Goal: Task Accomplishment & Management: Use online tool/utility

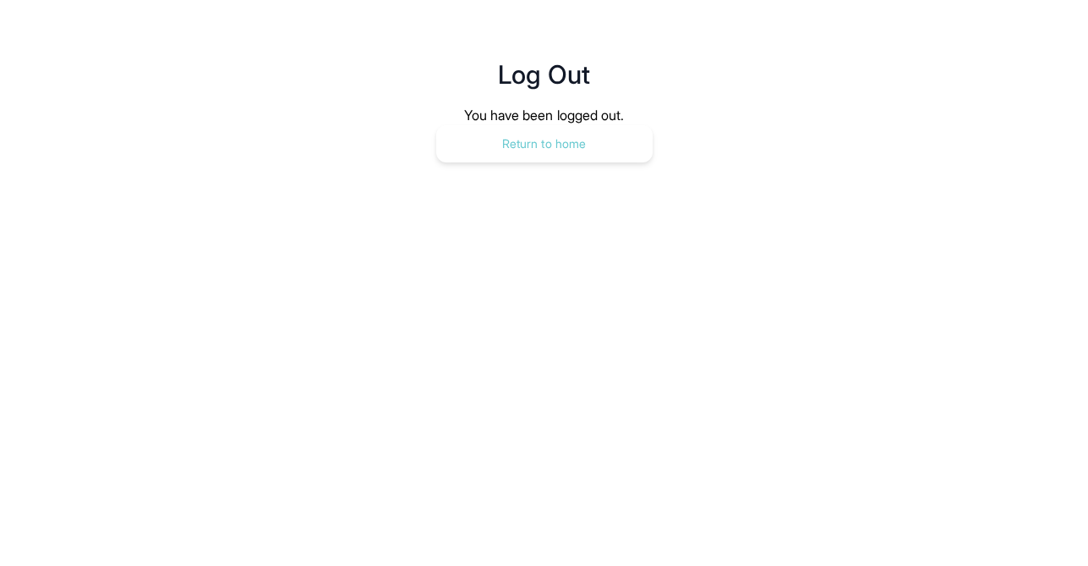
click at [569, 145] on button "Return to home" at bounding box center [544, 143] width 216 height 37
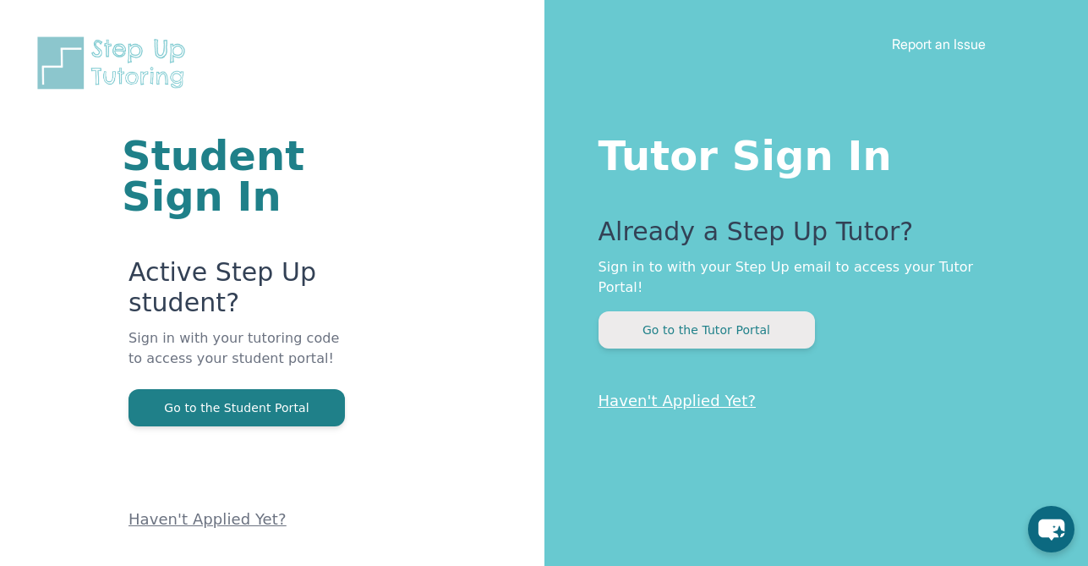
click at [736, 311] on button "Go to the Tutor Portal" at bounding box center [707, 329] width 216 height 37
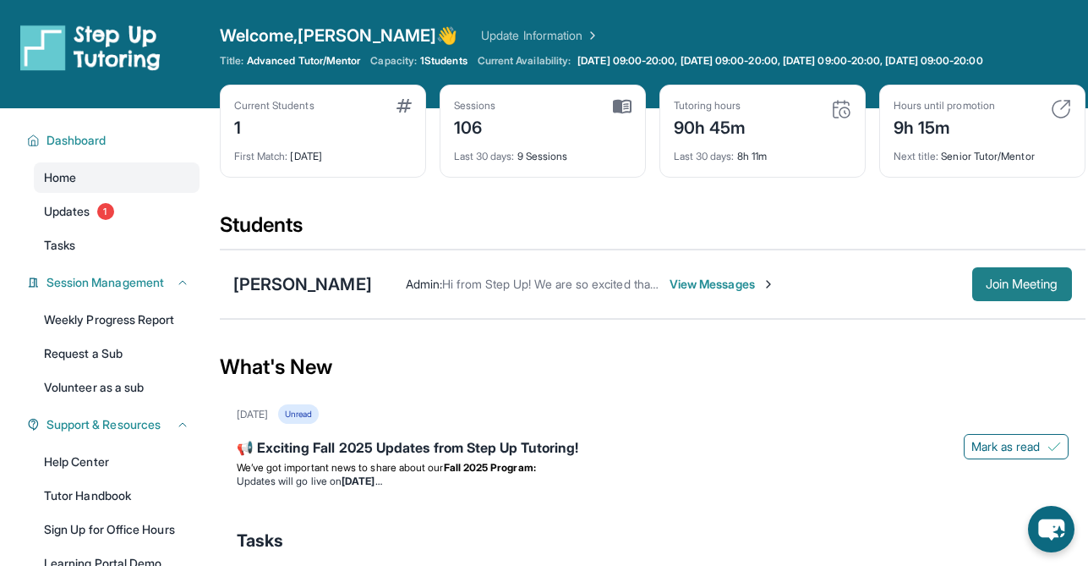
click at [1010, 289] on span "Join Meeting" at bounding box center [1022, 284] width 73 height 10
